Goal: Task Accomplishment & Management: Manage account settings

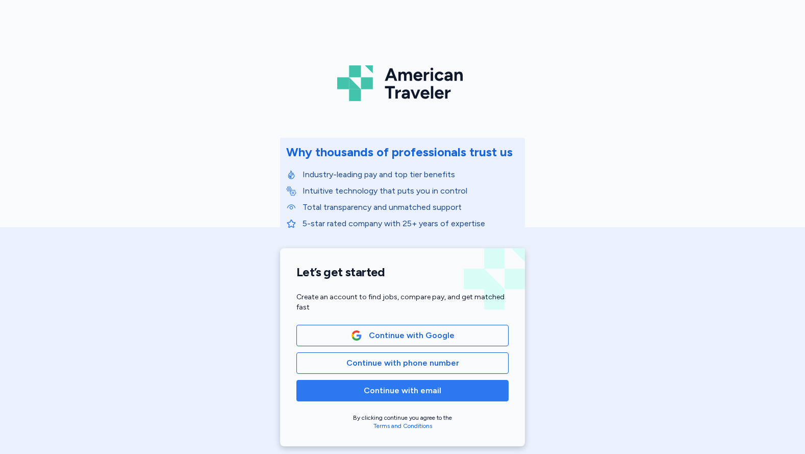
click at [428, 389] on span "Continue with email" at bounding box center [403, 390] width 78 height 12
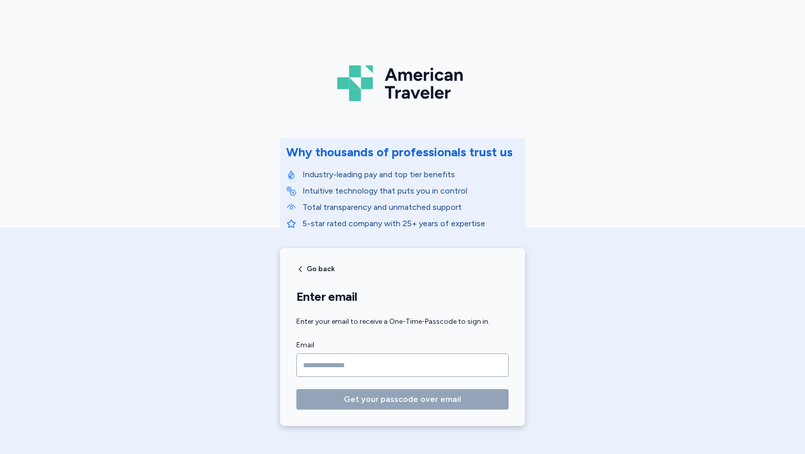
click at [429, 362] on input "Email" at bounding box center [402, 364] width 212 height 23
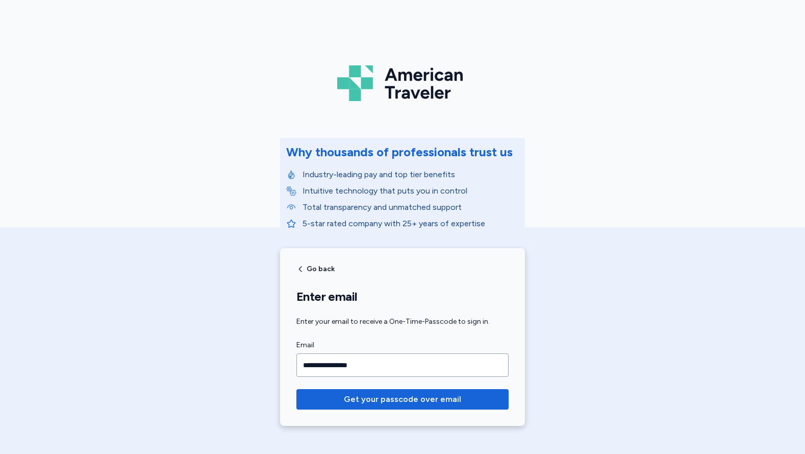
type input "**********"
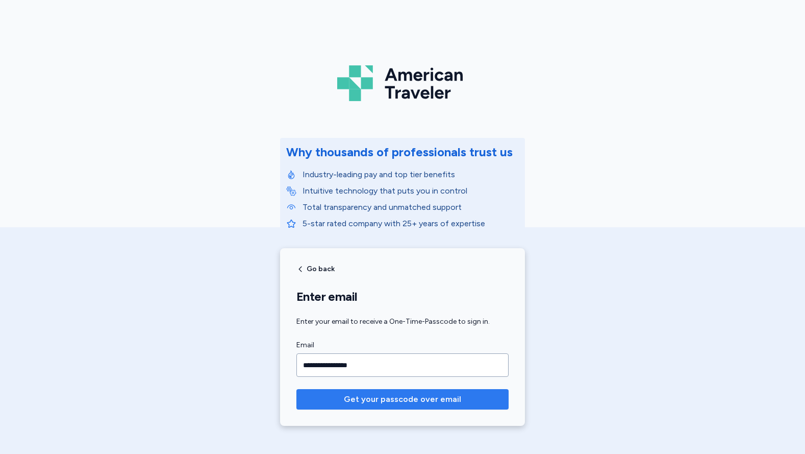
click at [381, 397] on span "Get your passcode over email" at bounding box center [402, 399] width 117 height 12
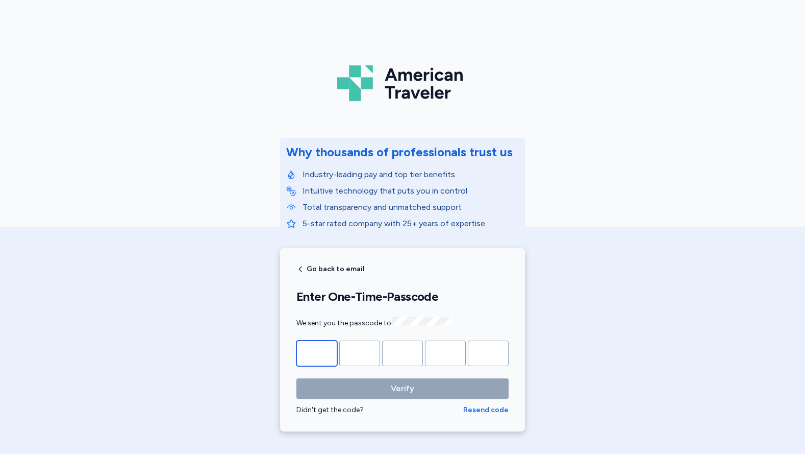
click at [317, 355] on input "Please enter OTP character 1" at bounding box center [316, 353] width 41 height 26
paste input "*"
type input "*"
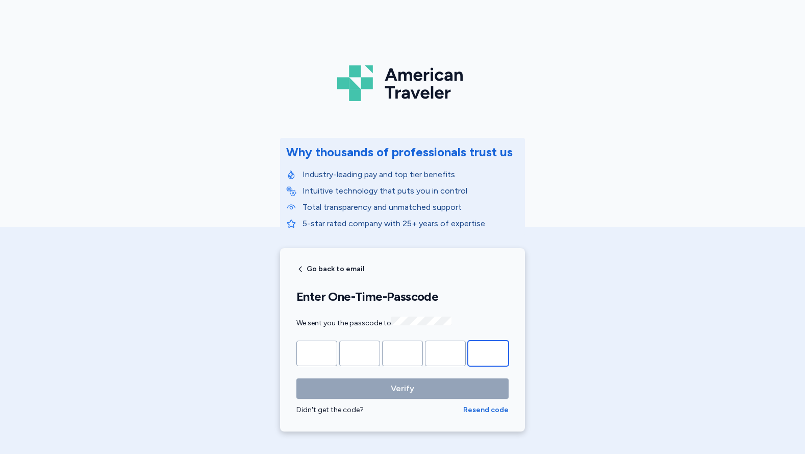
type input "*"
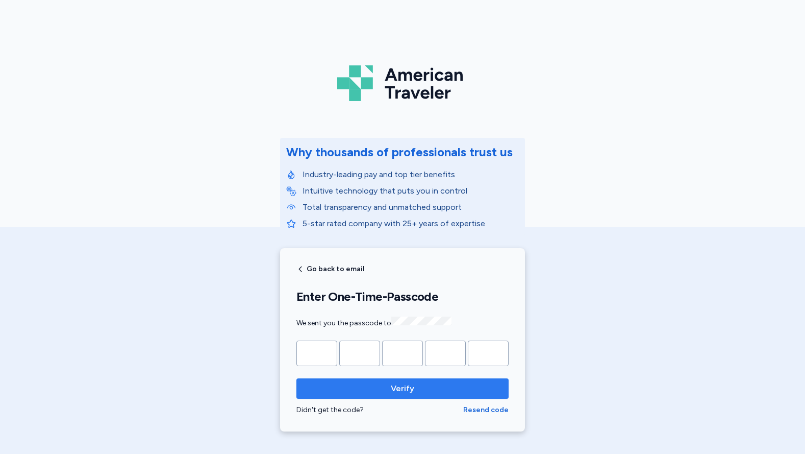
click at [397, 387] on span "Verify" at bounding box center [402, 388] width 23 height 12
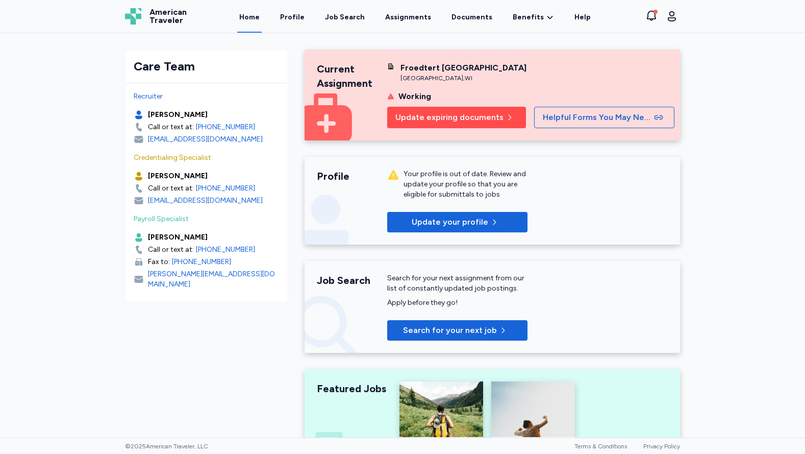
click at [474, 123] on span "Update expiring documents" at bounding box center [449, 117] width 108 height 12
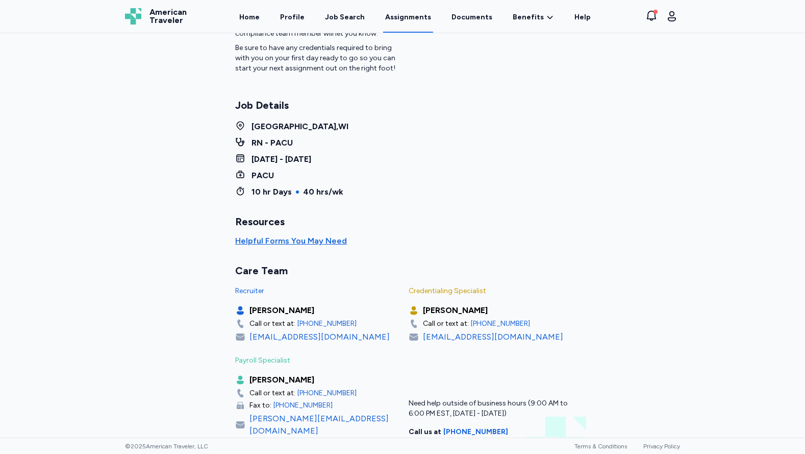
scroll to position [6, 0]
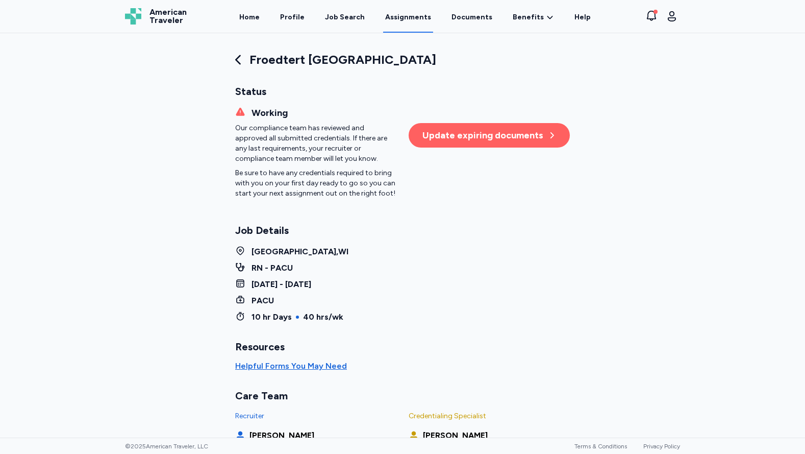
click at [473, 139] on div "Update expiring documents" at bounding box center [490, 135] width 134 height 14
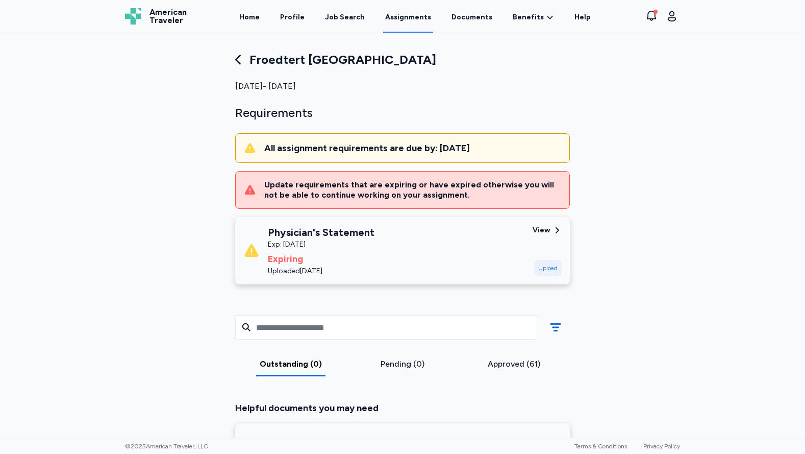
click at [540, 228] on div "View" at bounding box center [542, 230] width 18 height 10
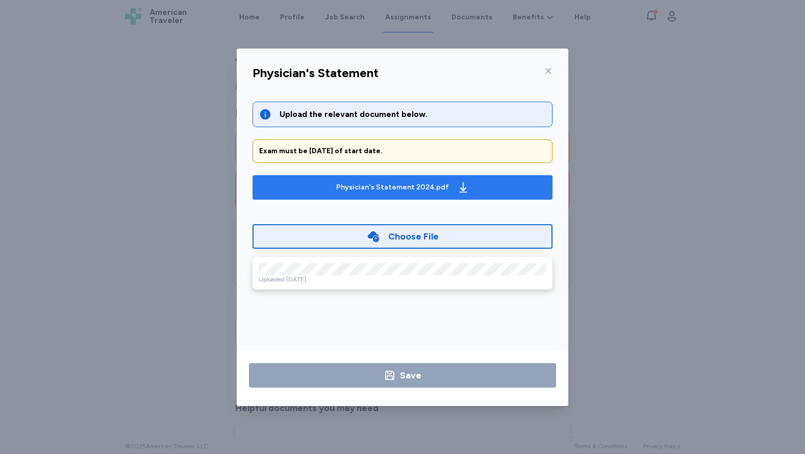
click at [418, 185] on div "Physician's Statement 2024.pdf" at bounding box center [392, 187] width 113 height 10
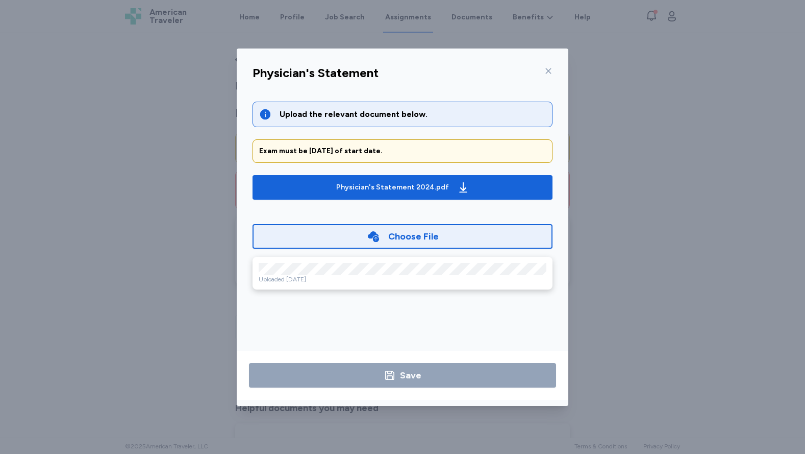
click at [548, 70] on icon at bounding box center [549, 71] width 6 height 6
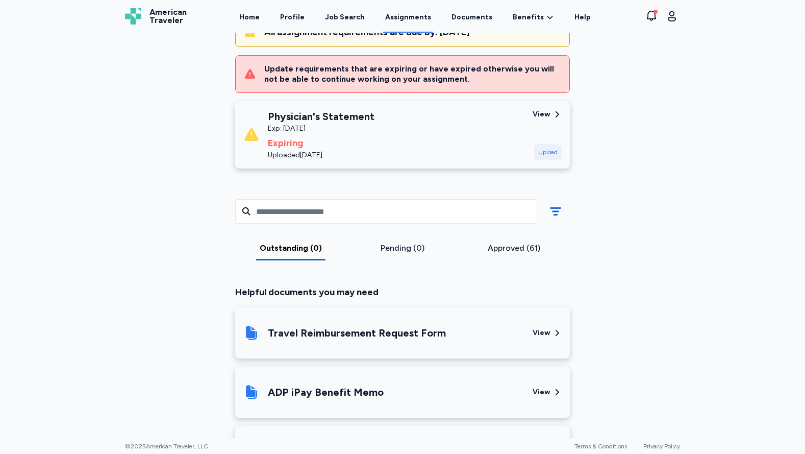
scroll to position [41, 0]
